Goal: Task Accomplishment & Management: Manage account settings

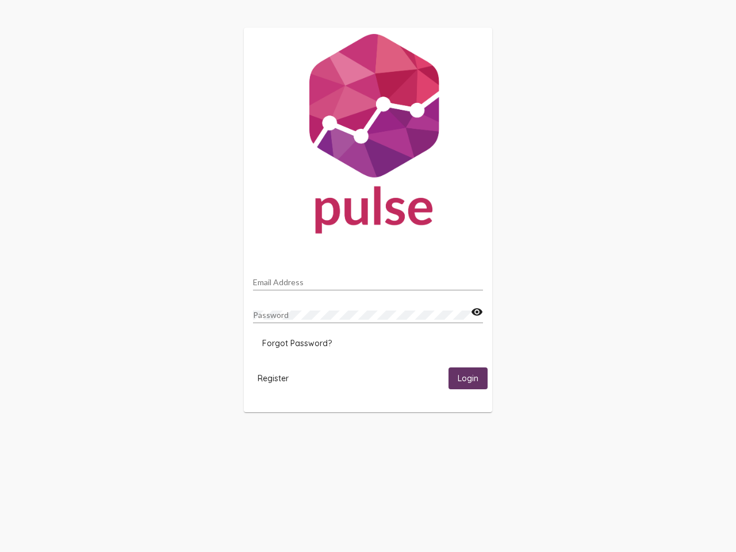
click at [368, 279] on input "Email Address" at bounding box center [368, 282] width 230 height 9
click at [477, 312] on mat-icon "visibility" at bounding box center [477, 312] width 12 height 14
click at [297, 343] on span "Forgot Password?" at bounding box center [297, 343] width 70 height 10
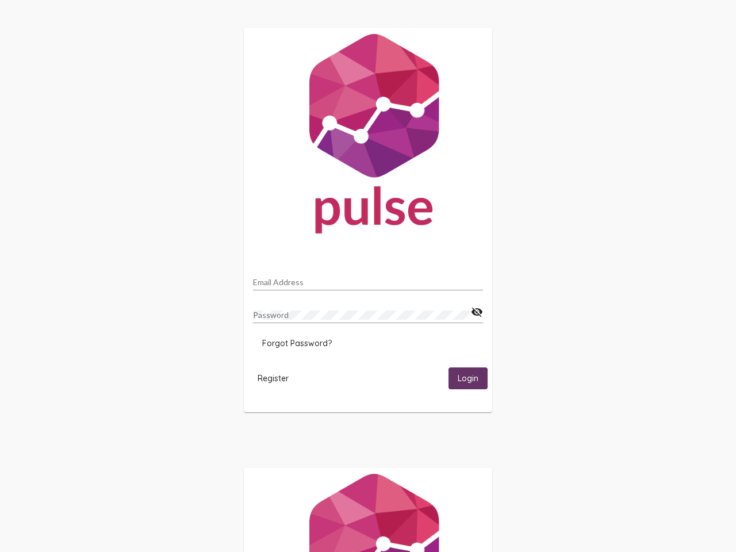
click at [273, 378] on span "Register" at bounding box center [273, 378] width 31 height 10
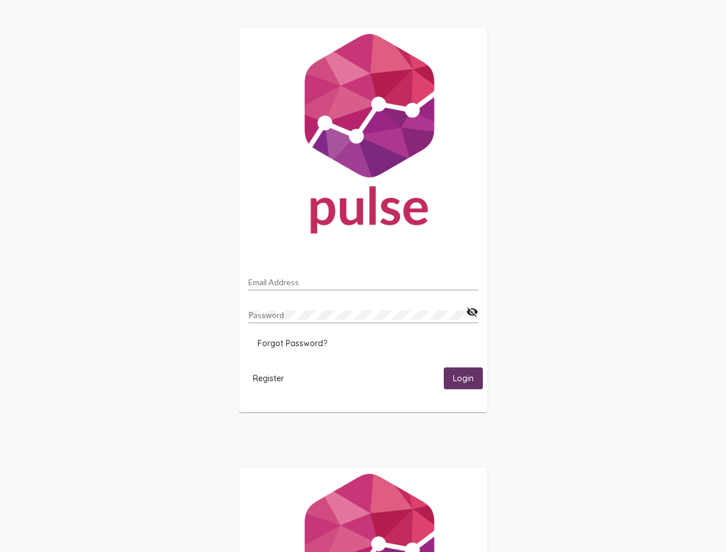
click at [468, 378] on span "Login" at bounding box center [463, 379] width 21 height 10
